Goal: Task Accomplishment & Management: Manage account settings

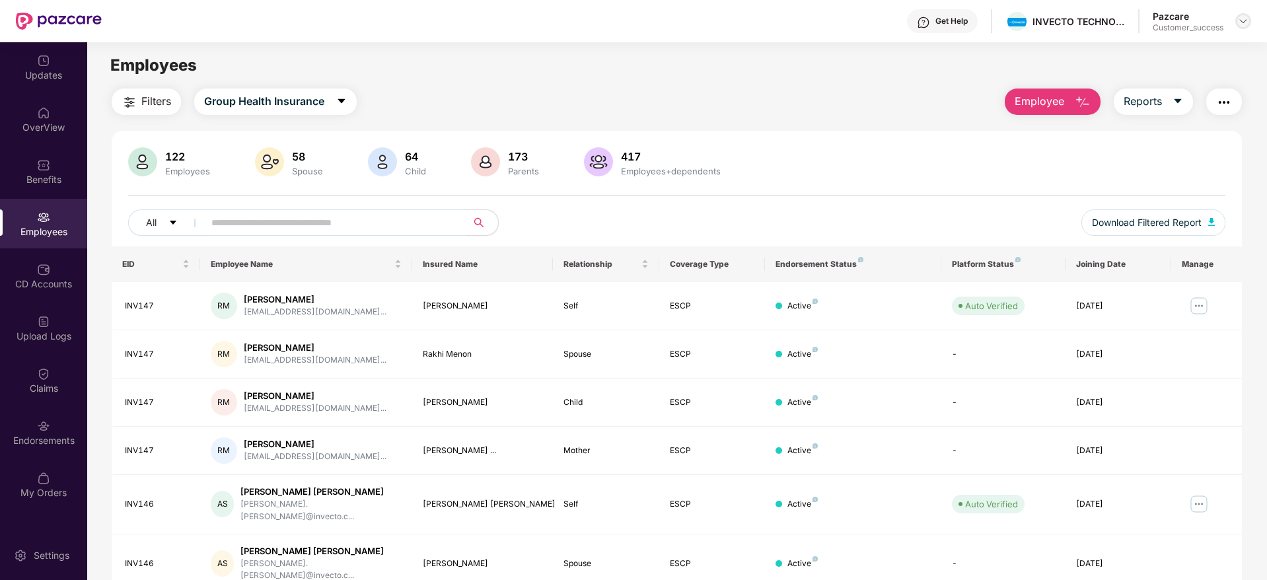
click at [1248, 19] on img at bounding box center [1243, 21] width 11 height 11
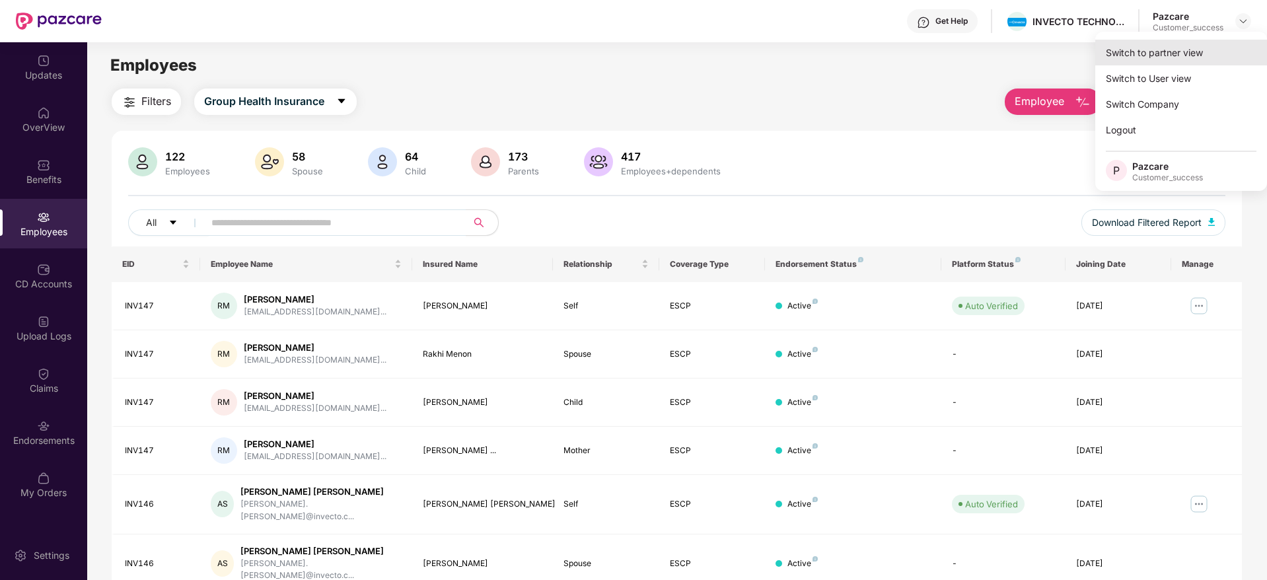
click at [1166, 55] on div "Switch to partner view" at bounding box center [1181, 53] width 172 height 26
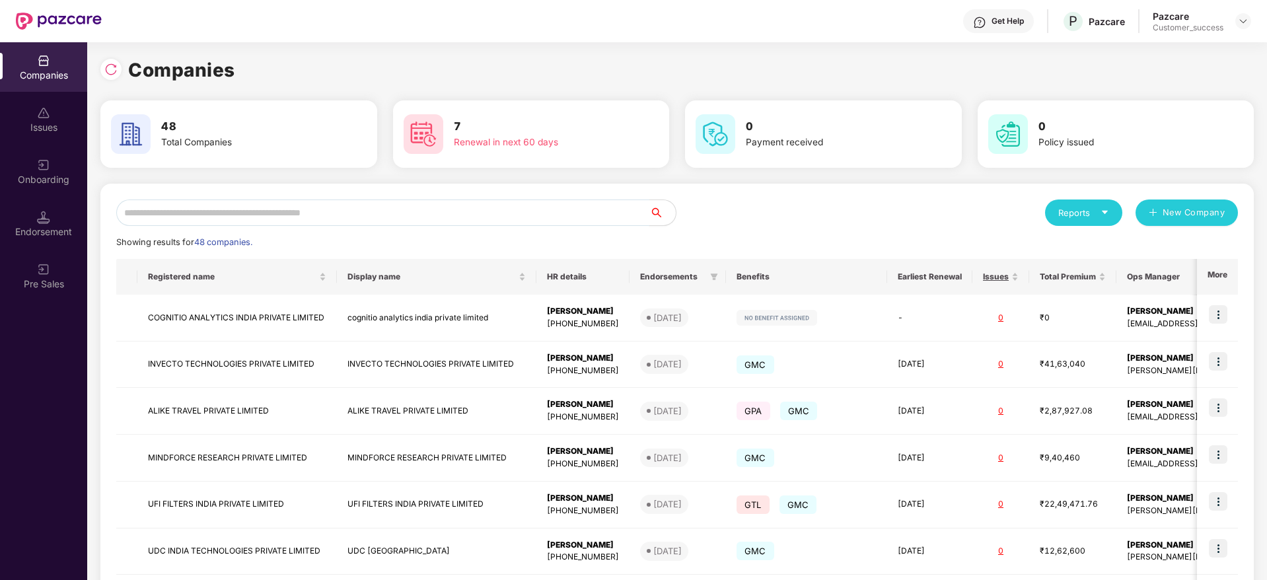
click at [382, 214] on input "text" at bounding box center [382, 212] width 533 height 26
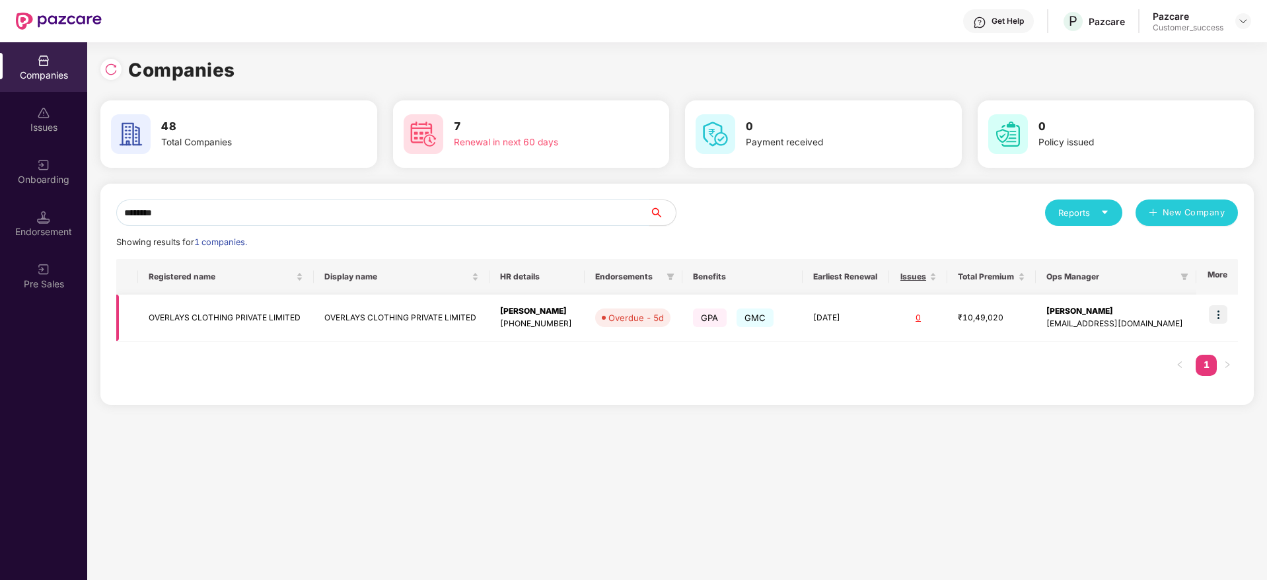
type input "********"
click at [1215, 308] on img at bounding box center [1218, 314] width 18 height 18
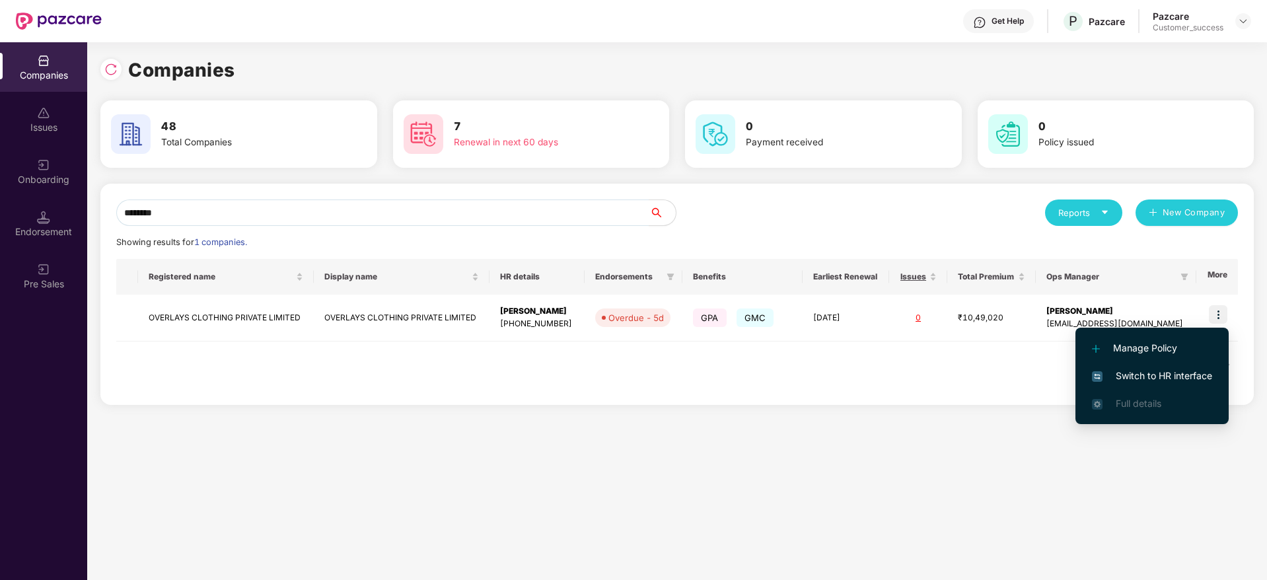
click at [1166, 369] on span "Switch to HR interface" at bounding box center [1152, 376] width 120 height 15
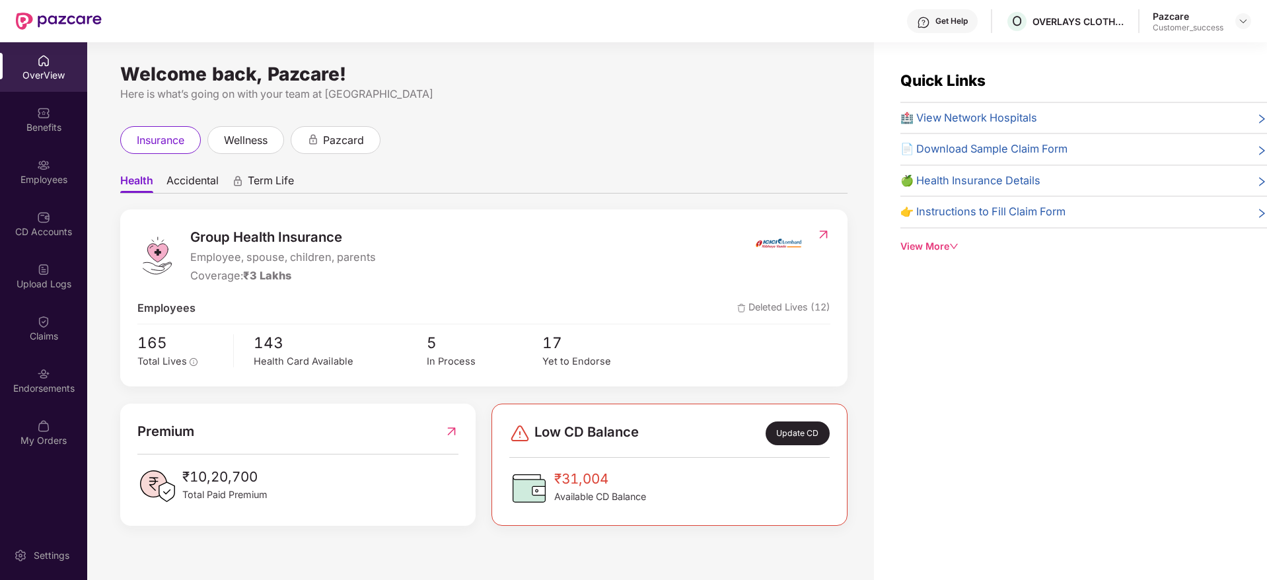
click at [46, 183] on div "Employees" at bounding box center [43, 179] width 87 height 13
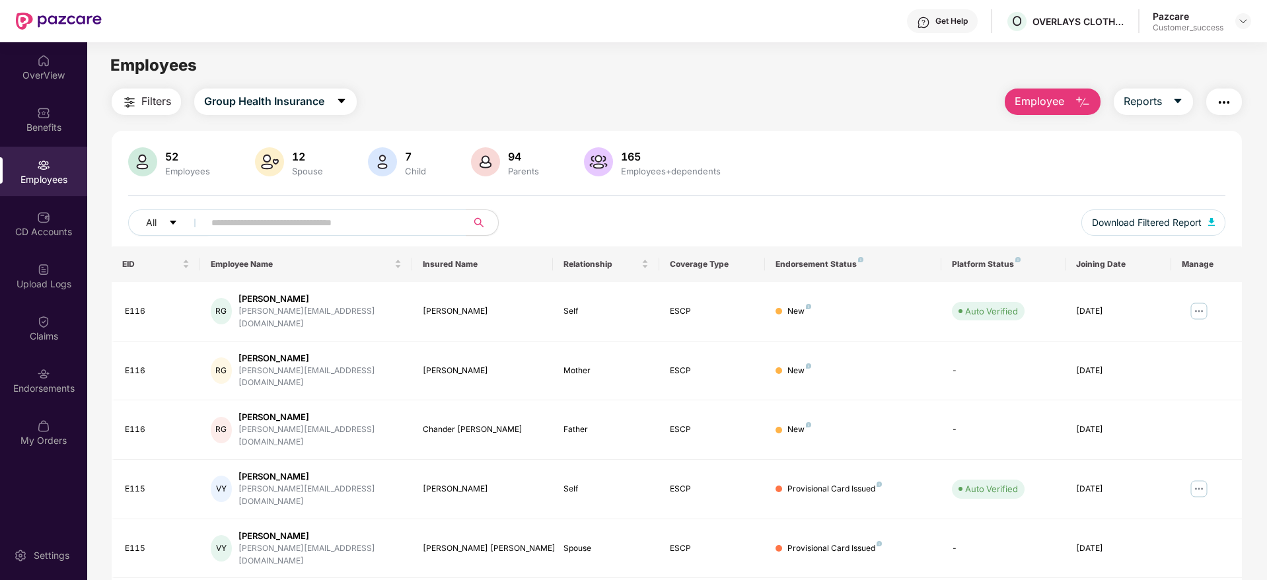
click at [273, 205] on div "52 Employees 12 Spouse 7 Child [DEMOGRAPHIC_DATA] Parents 165 Employees+depende…" at bounding box center [677, 196] width 1130 height 99
click at [1230, 98] on img "button" at bounding box center [1224, 102] width 16 height 16
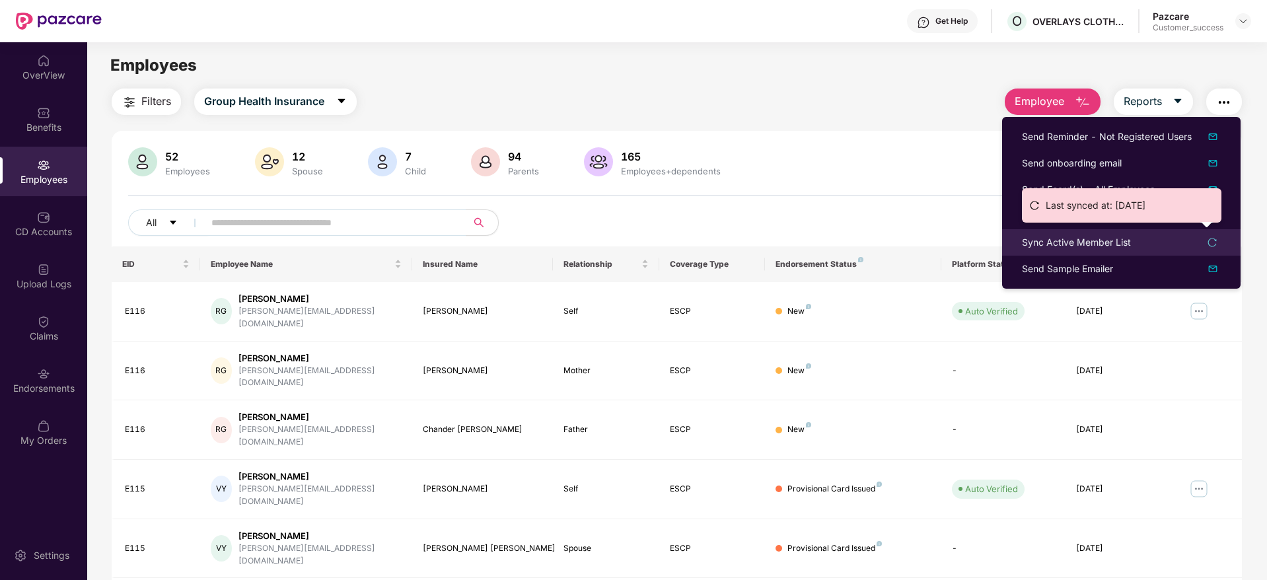
click at [1094, 248] on div "Sync Active Member List" at bounding box center [1076, 242] width 109 height 15
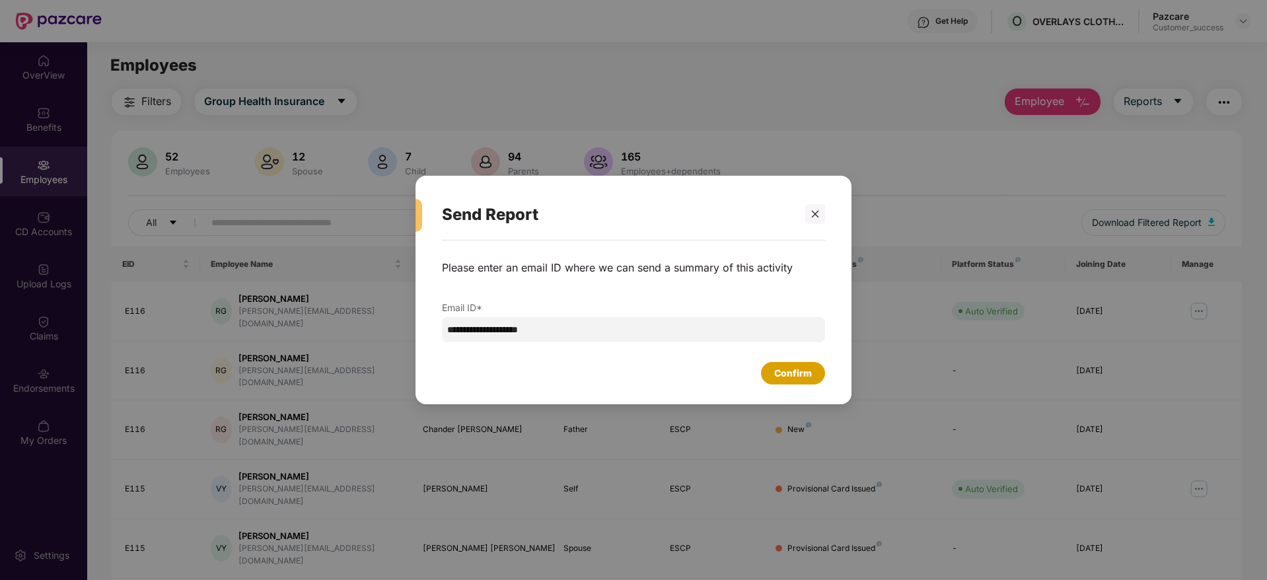
click at [795, 368] on div "Confirm" at bounding box center [793, 373] width 38 height 15
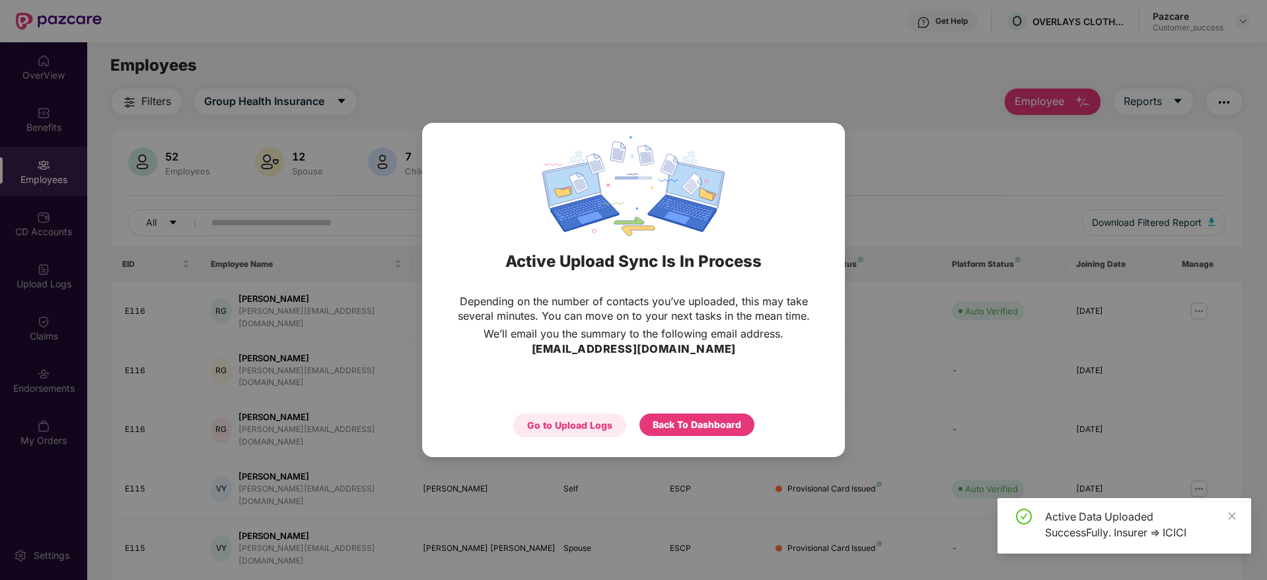
click at [579, 421] on div "Go to Upload Logs" at bounding box center [569, 425] width 85 height 15
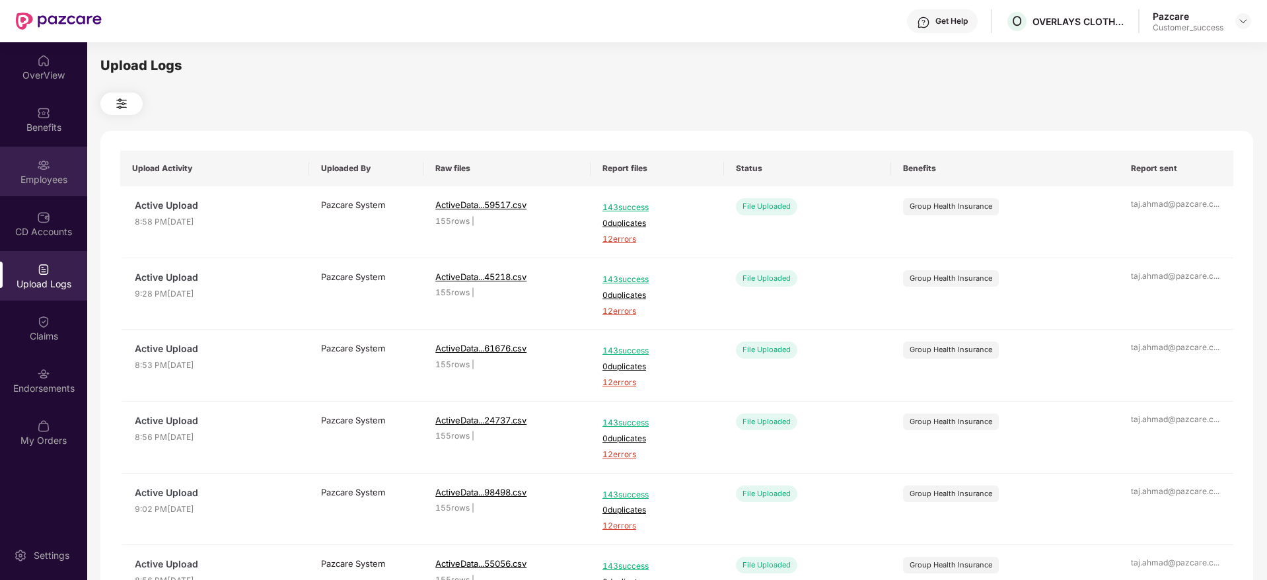
click at [42, 172] on div "Employees" at bounding box center [43, 172] width 87 height 50
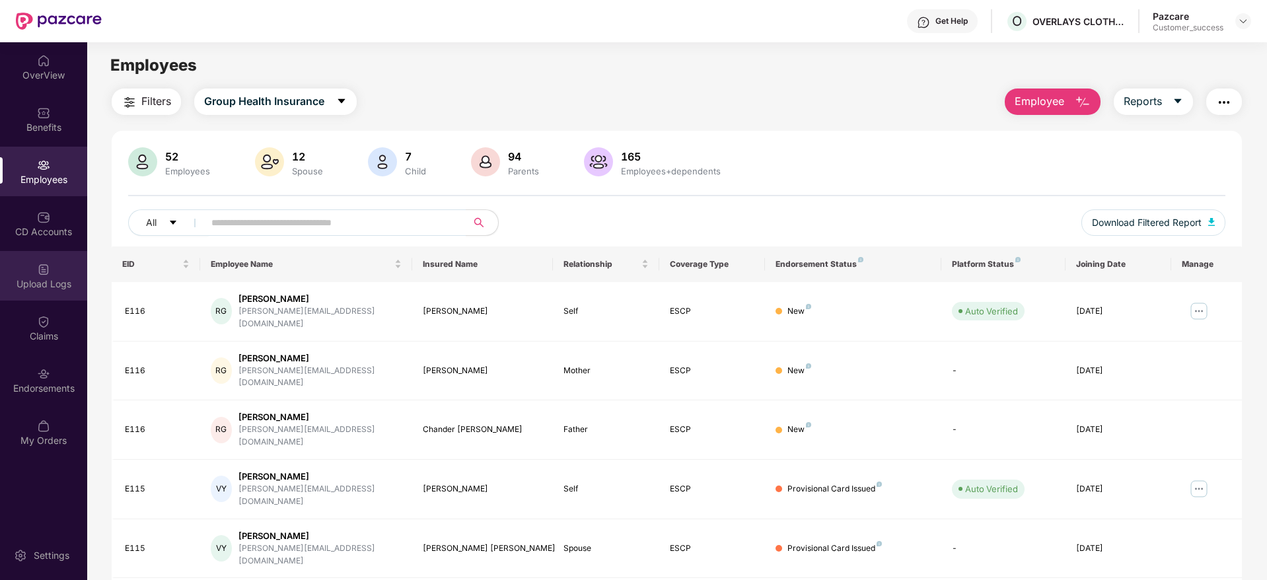
click at [49, 282] on div "Upload Logs" at bounding box center [43, 283] width 87 height 13
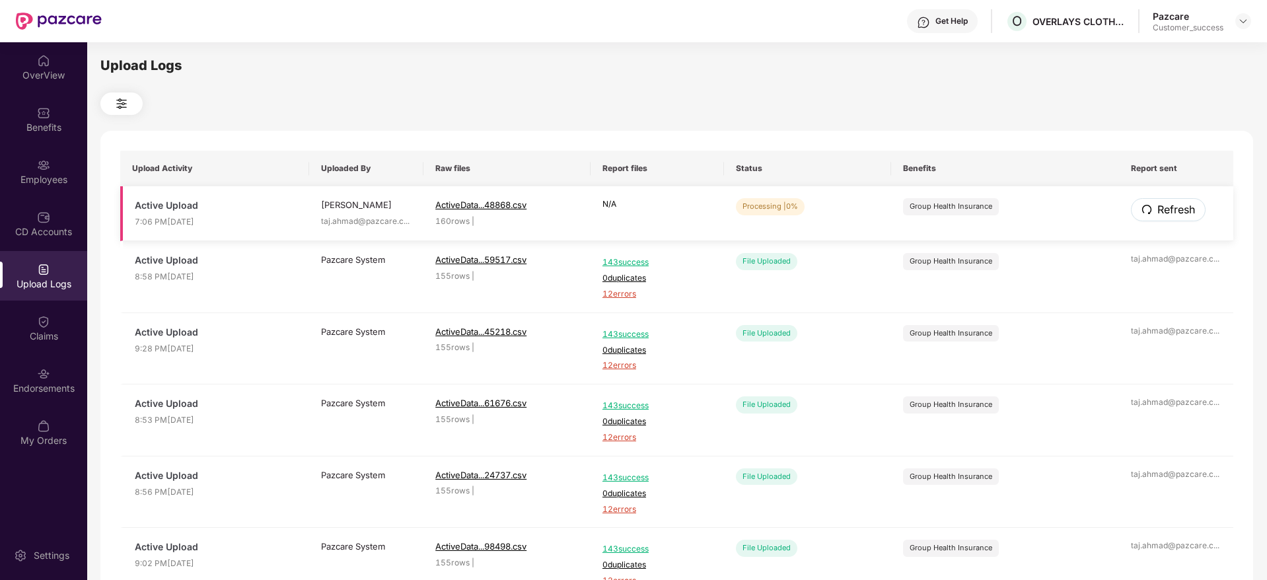
click at [1166, 207] on span "Refresh" at bounding box center [1176, 209] width 38 height 17
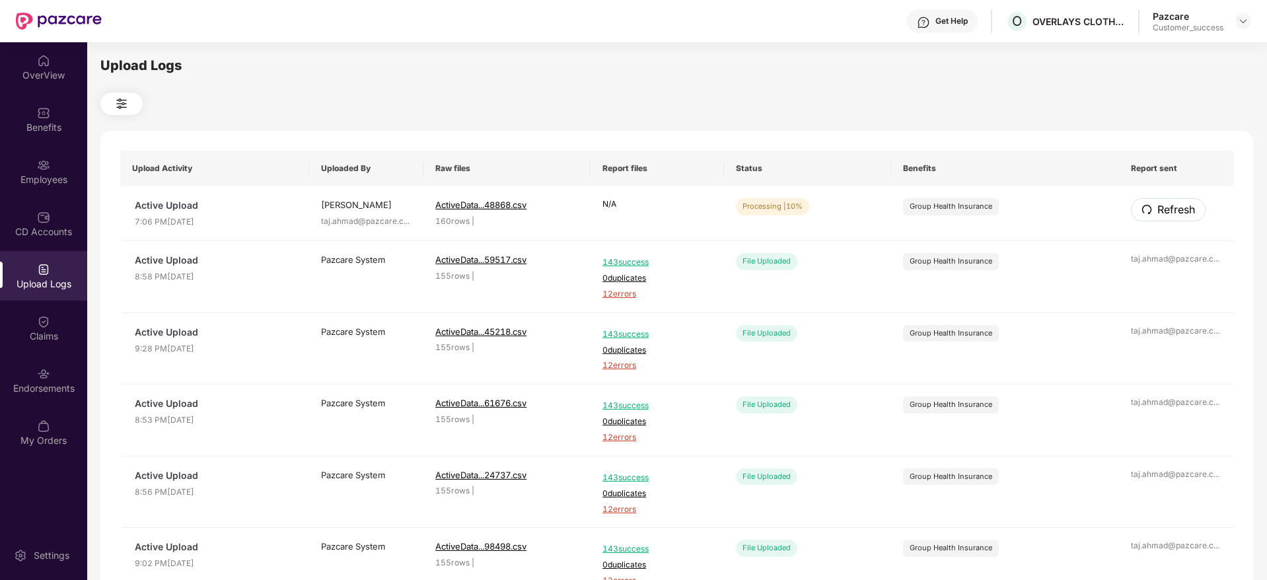
click at [1166, 207] on span "Refresh" at bounding box center [1176, 209] width 38 height 17
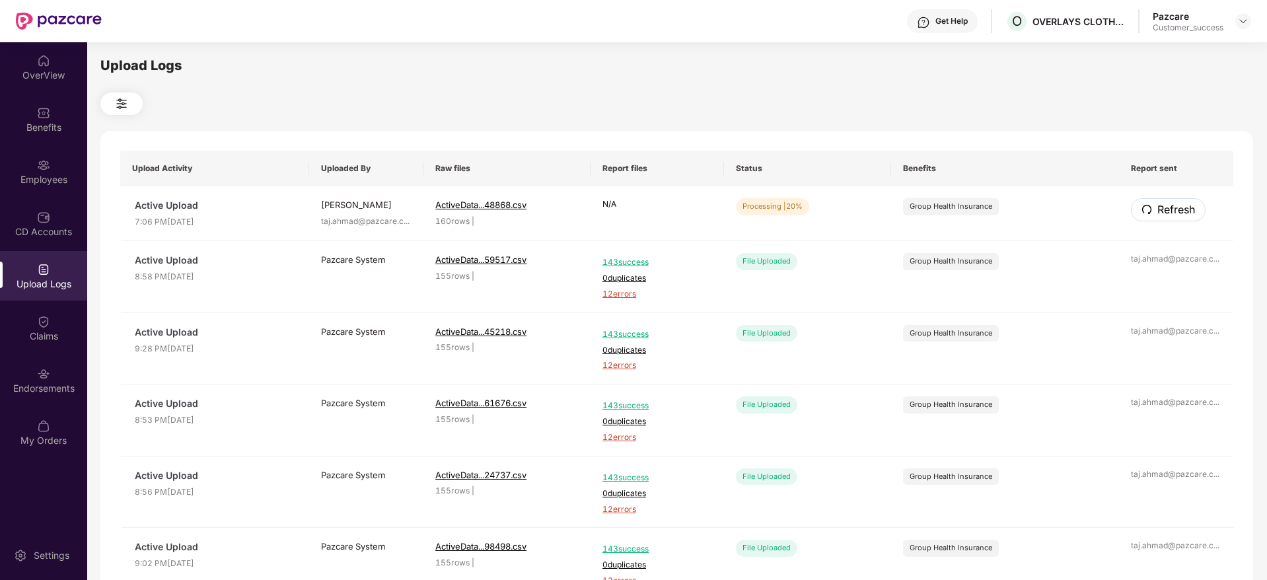
click at [1166, 207] on span "Refresh" at bounding box center [1176, 209] width 38 height 17
